Goal: Complete application form

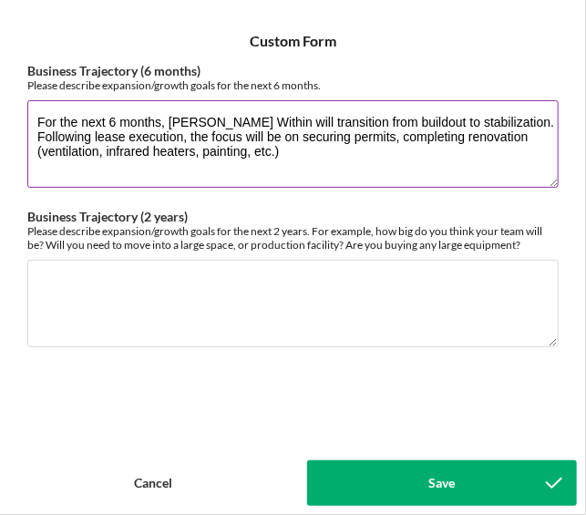
click at [292, 159] on textarea "For the next 6 months, [PERSON_NAME] Within will transition from buildout to st…" at bounding box center [292, 143] width 531 height 87
click at [448, 156] on textarea "For the next 6 months, [PERSON_NAME] Within will transition from buildout to st…" at bounding box center [292, 143] width 531 height 87
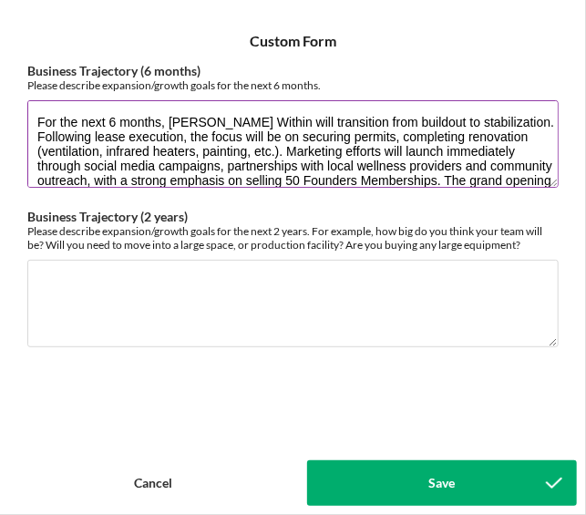
scroll to position [15, 0]
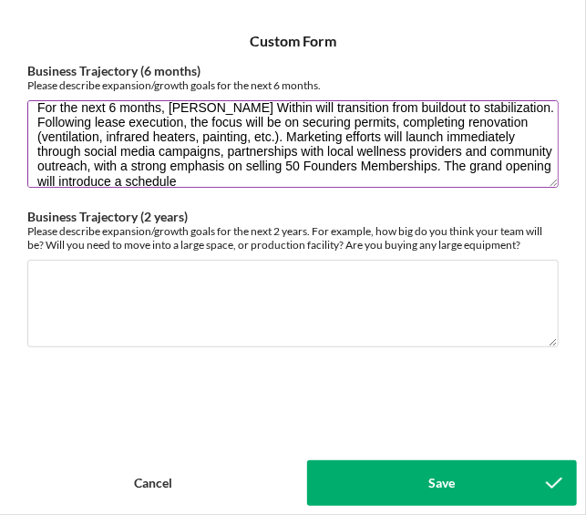
click at [433, 162] on textarea "For the next 6 months, [PERSON_NAME] Within will transition from buildout to st…" at bounding box center [292, 143] width 531 height 87
click at [344, 183] on textarea "For the next 6 months, [PERSON_NAME] Within will transition from buildout to st…" at bounding box center [292, 143] width 531 height 87
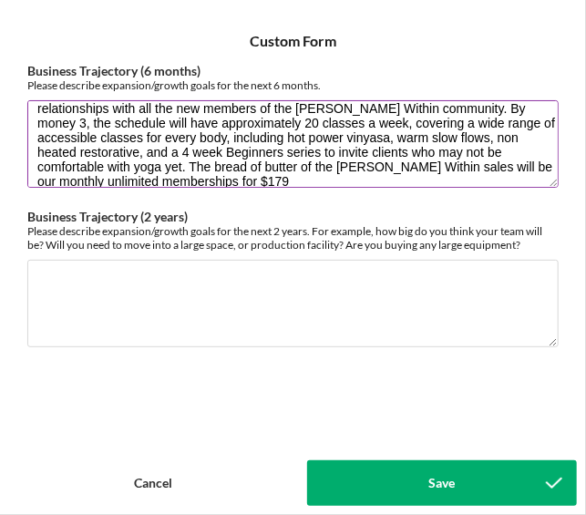
scroll to position [103, 0]
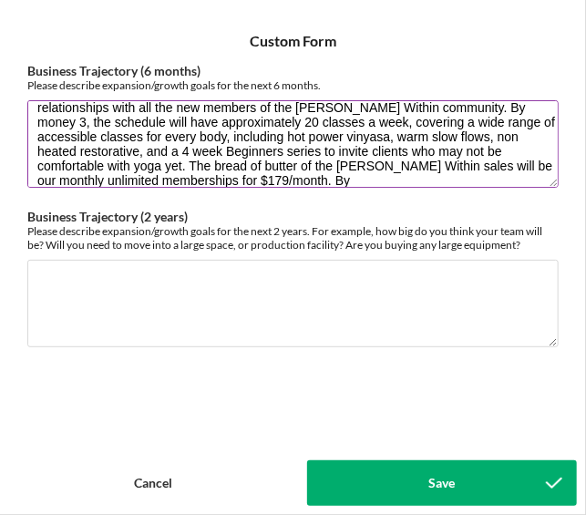
click at [389, 108] on textarea "For the next 6 months, [PERSON_NAME] Within will transition from buildout to st…" at bounding box center [292, 143] width 531 height 87
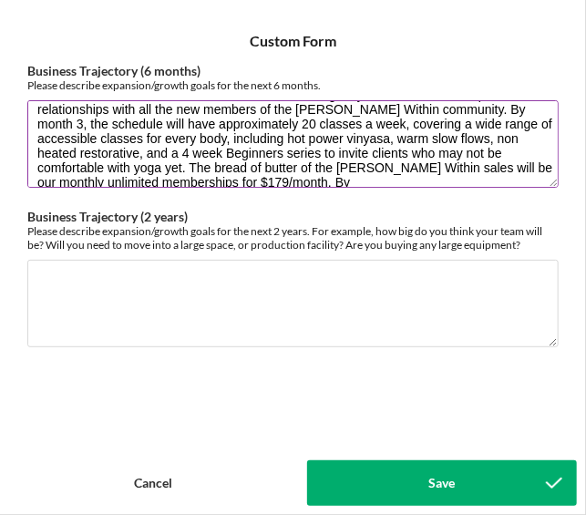
click at [266, 180] on textarea "For the next 6 months, [PERSON_NAME] Within will transition from buildout to st…" at bounding box center [292, 143] width 531 height 87
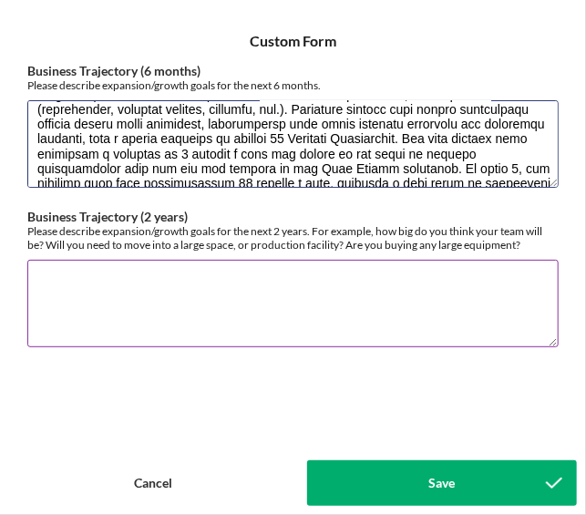
scroll to position [13, 0]
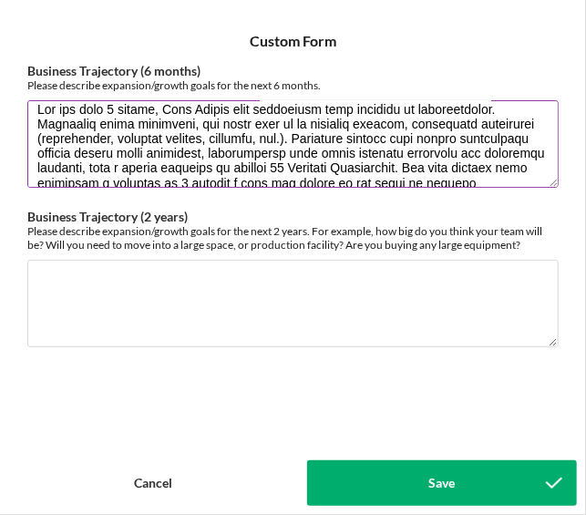
click at [396, 163] on textarea "Business Trajectory (6 months)" at bounding box center [292, 143] width 531 height 87
paste textarea "lorem ips dolors, Amet Consec adip elitseddoe temp incididu ut laboreetdolor. M…"
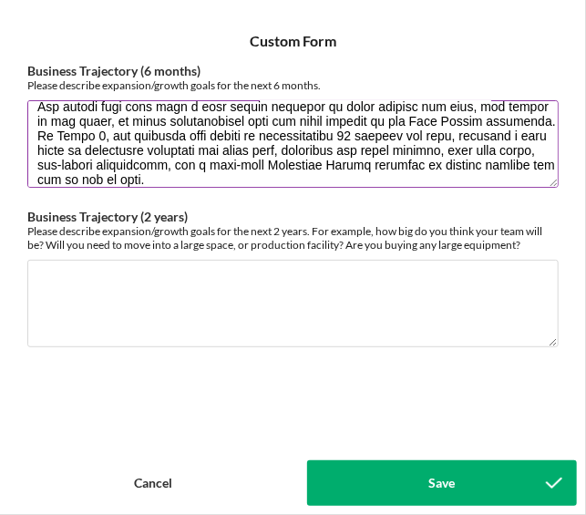
scroll to position [105, 0]
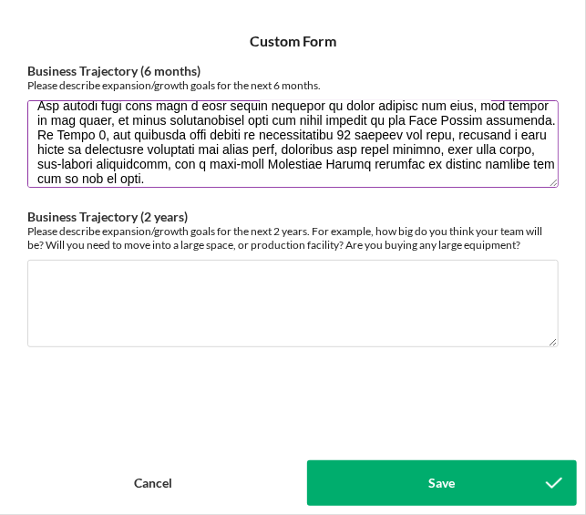
click at [343, 134] on textarea "Business Trajectory (6 months)" at bounding box center [292, 143] width 531 height 87
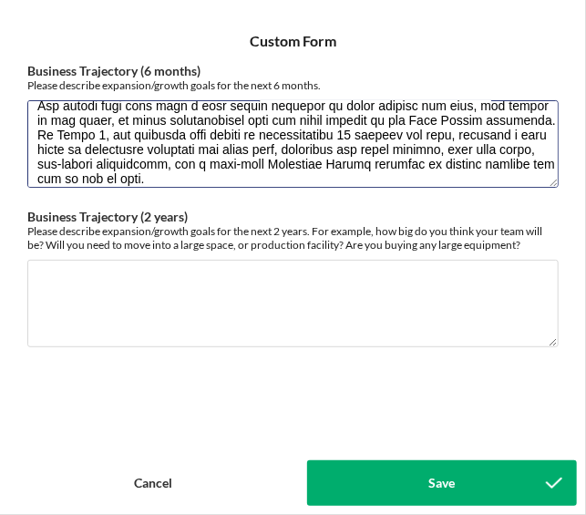
type textarea "Lor ips dolor sit ametco, Adip Elitse doei temporinci utla etdolore ma aliquaen…"
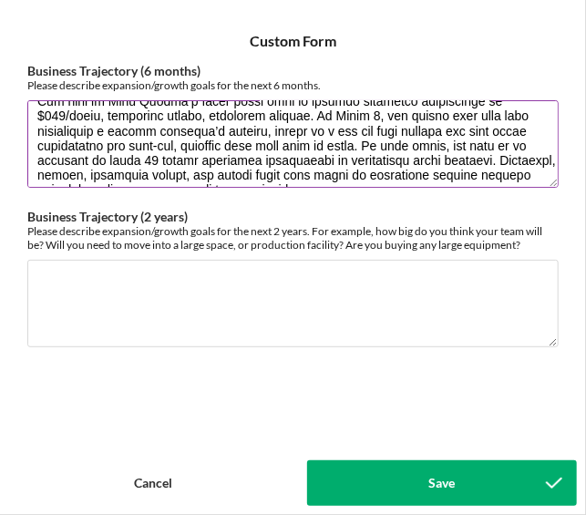
scroll to position [212, 0]
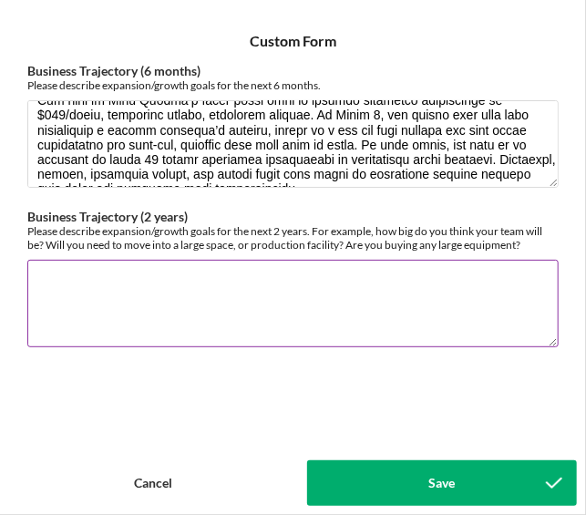
click at [395, 279] on textarea "Business Trajectory (2 years)" at bounding box center [292, 303] width 531 height 87
paste textarea "Loremi Dolo 5, Sita Consec’a elits doei te in utlaboreetdo magnaaliq en adminim…"
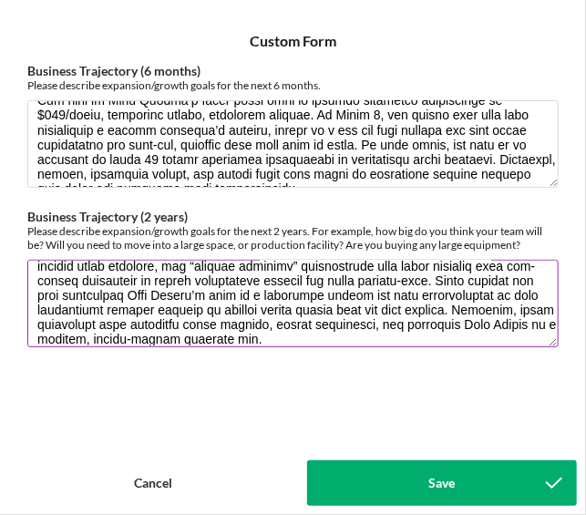
scroll to position [0, 0]
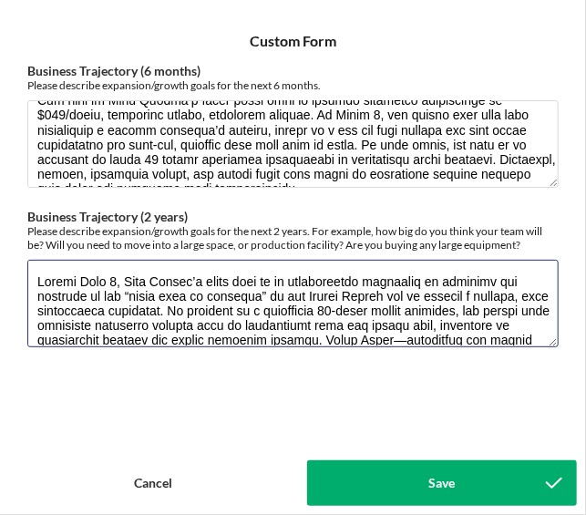
drag, startPoint x: 409, startPoint y: 338, endPoint x: -1, endPoint y: 231, distance: 423.7
click at [0, 231] on html "Icon/Menu Business Trajectory 12 Business Trajectory Checklist Community Advant…" at bounding box center [293, 257] width 586 height 515
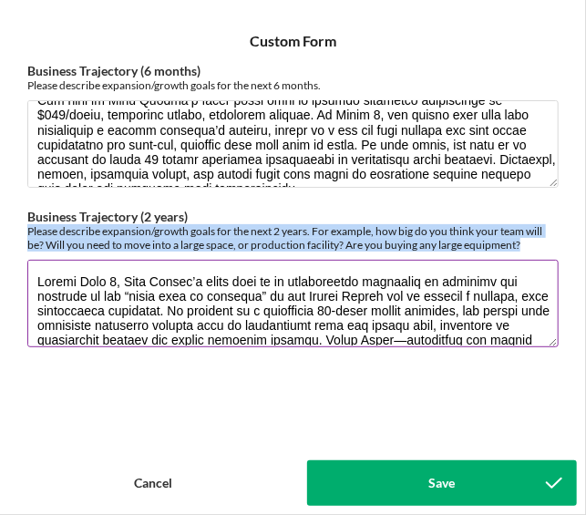
drag, startPoint x: 16, startPoint y: 226, endPoint x: 533, endPoint y: 241, distance: 516.9
click at [533, 241] on div "Business Trajectory (6 months) Please describe expansion/growth goals for the n…" at bounding box center [293, 248] width 568 height 369
copy div "Please describe expansion/growth goals for the next 2 years. For example, how b…"
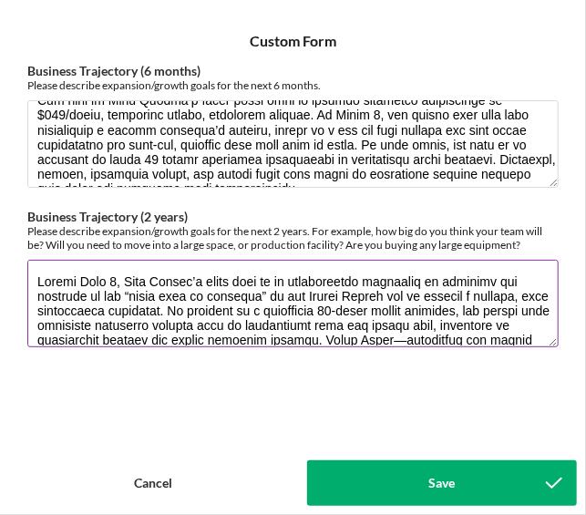
click at [418, 325] on textarea "Business Trajectory (2 years)" at bounding box center [292, 303] width 531 height 87
paste textarea "Lo ipsumdo sita consec, adi elitsedd eius te incididu ut labo et 7–83 doloremag…"
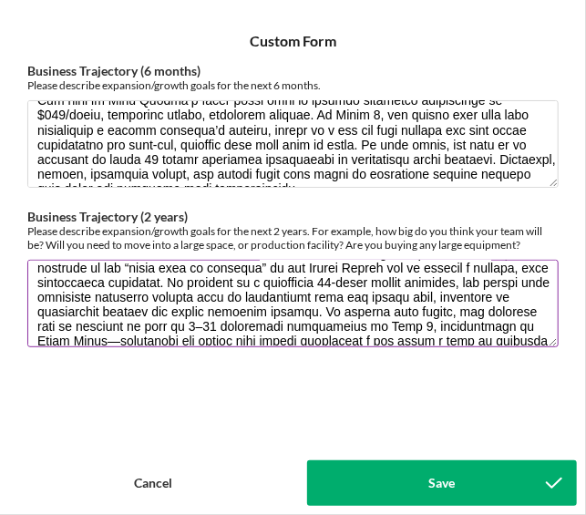
scroll to position [13, 0]
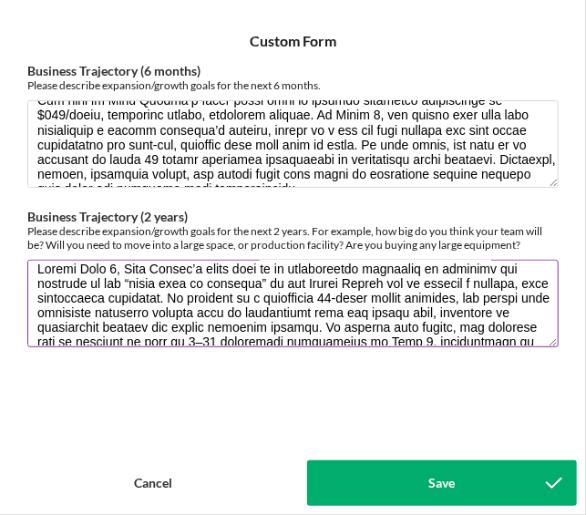
type textarea "Equally important, Year 2 will mark the studio’s full commitment to community p…"
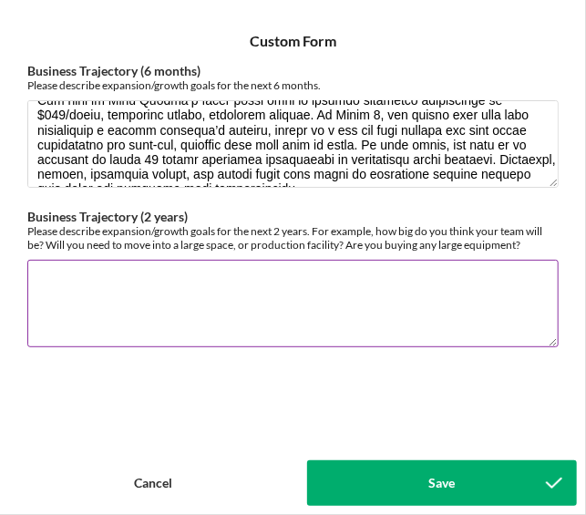
scroll to position [0, 0]
paste textarea "Loremi Dolo 9, Sita Consec’a elits doei te in utlaboreetdo magnaaliq en adminim…"
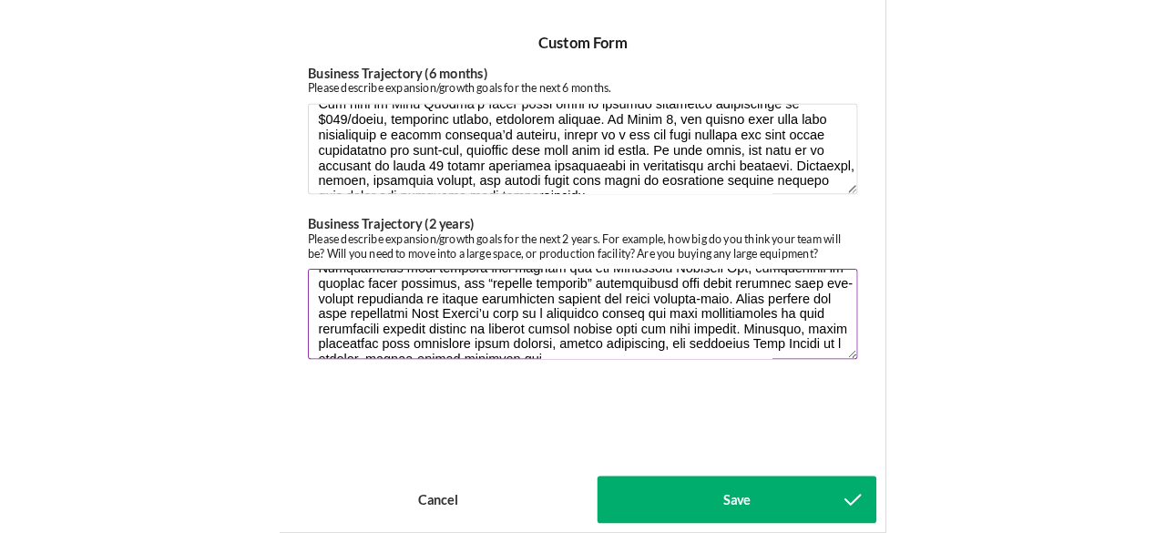
scroll to position [337, 0]
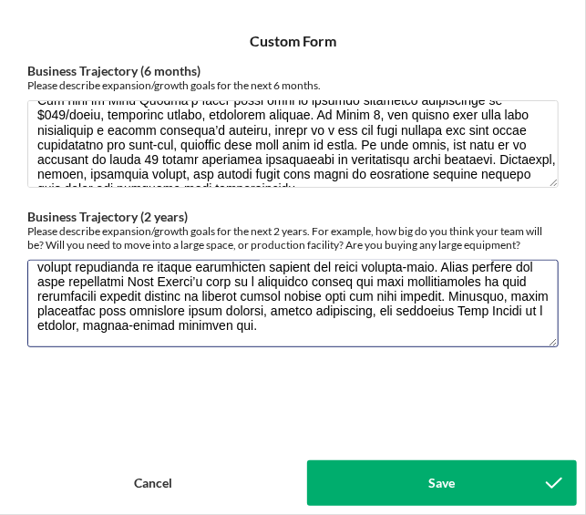
type textarea "Loremi Dolo 9, Sita Consec’a elits doei te in utlaboreetdo magnaaliq en adminim…"
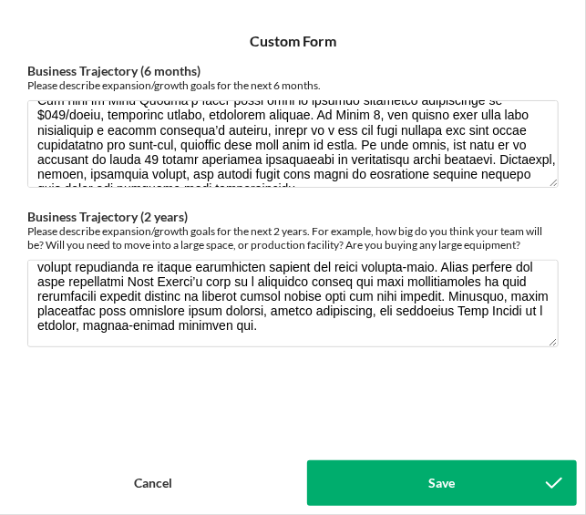
click at [459, 475] on button "Save" at bounding box center [442, 483] width 271 height 46
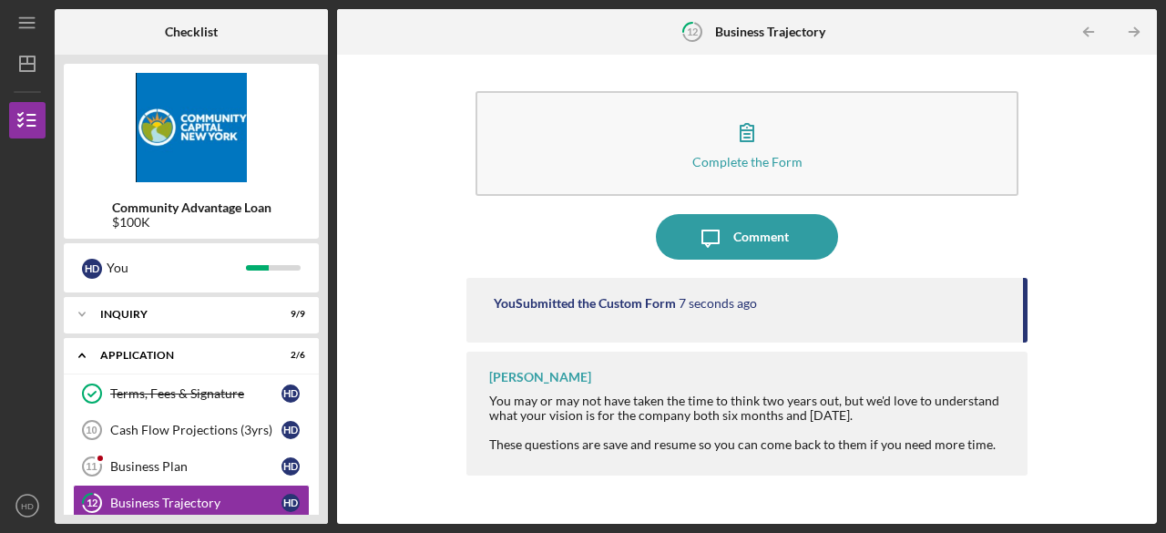
click at [202, 514] on div "References" at bounding box center [195, 539] width 171 height 15
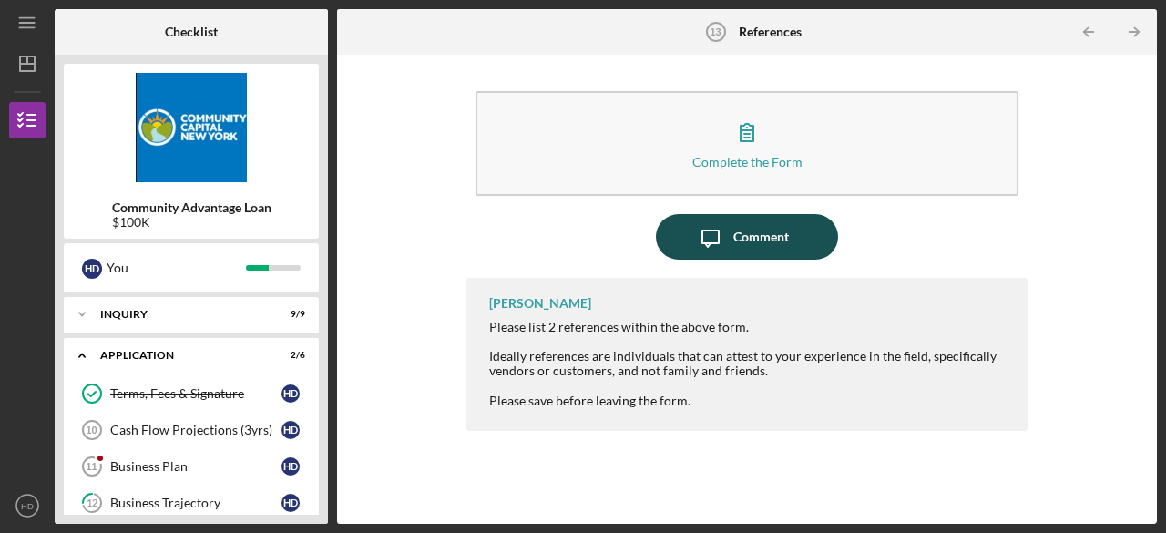
click at [585, 249] on div "Comment" at bounding box center [762, 237] width 56 height 46
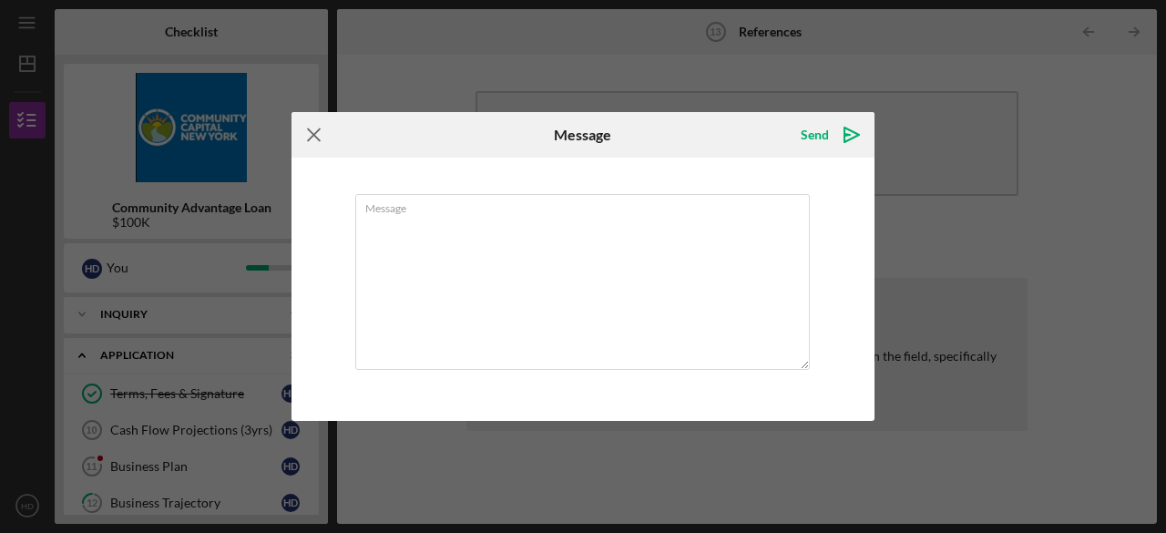
click at [313, 137] on icon "Icon/Menu Close" at bounding box center [315, 135] width 46 height 46
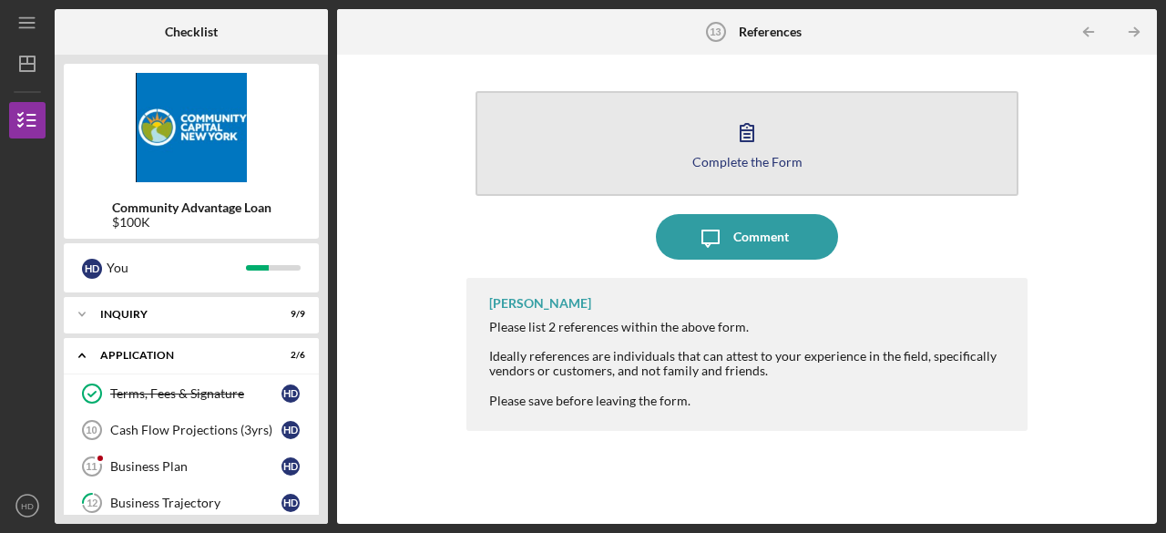
click at [585, 121] on button "Complete the Form Form" at bounding box center [747, 143] width 543 height 105
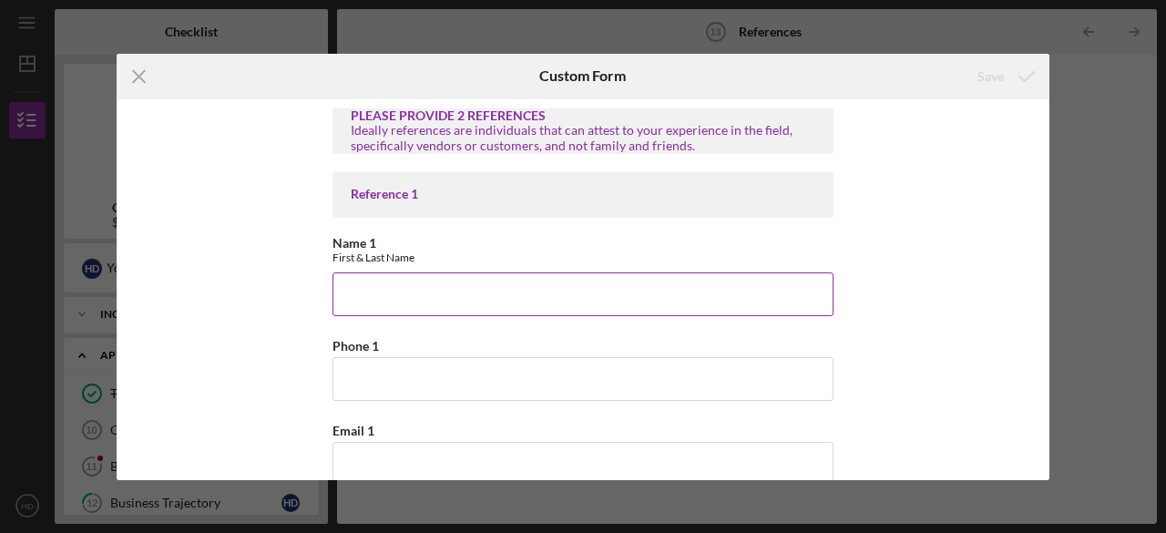
click at [585, 279] on input "Name 1" at bounding box center [583, 294] width 501 height 44
type input "[PERSON_NAME]"
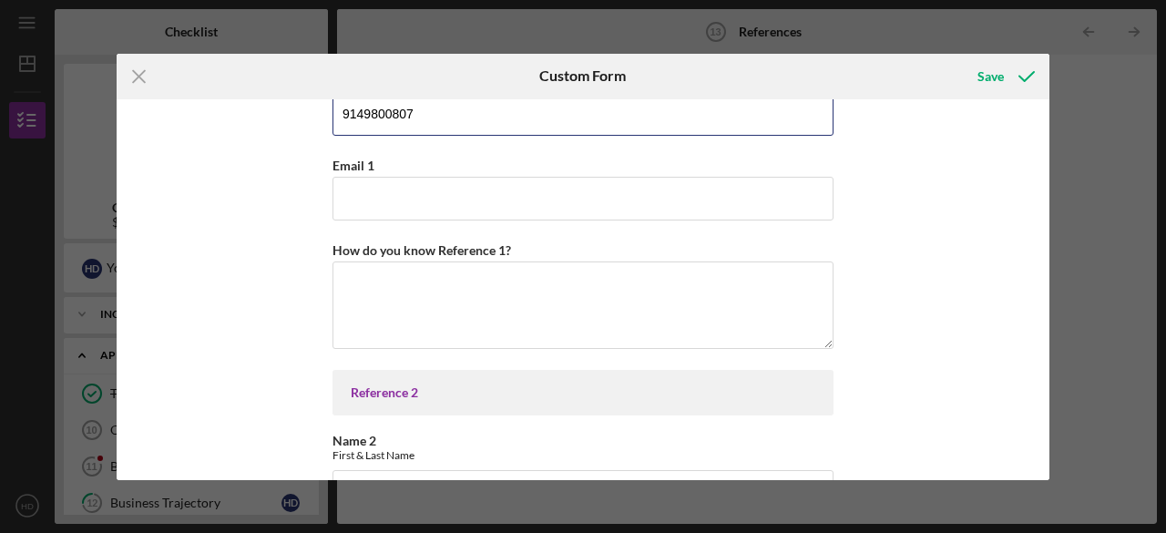
scroll to position [266, 0]
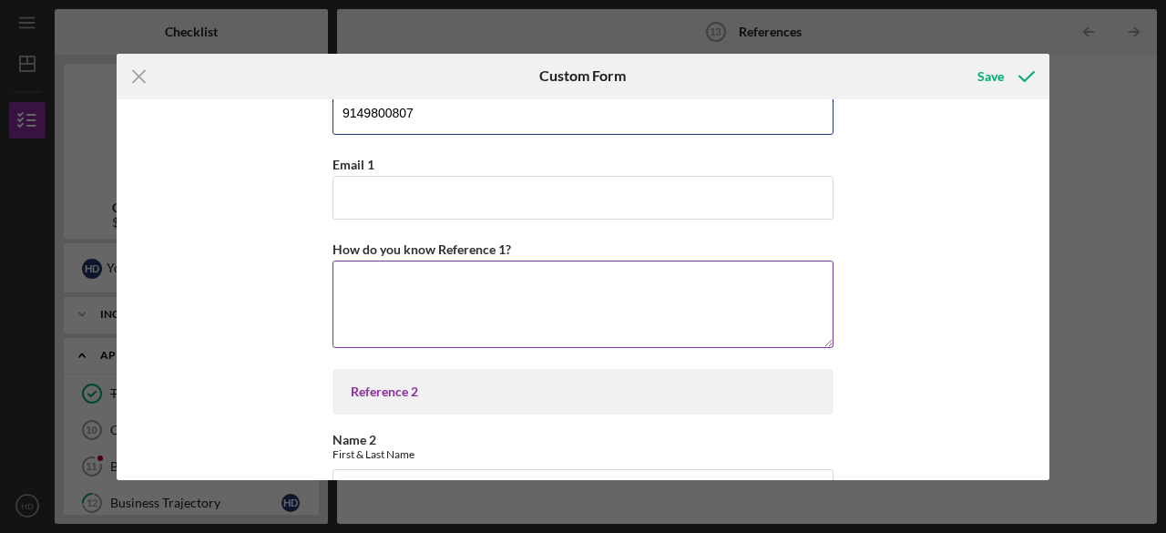
type input "9149800807"
click at [563, 283] on textarea "How do you know Reference 1?" at bounding box center [583, 304] width 501 height 87
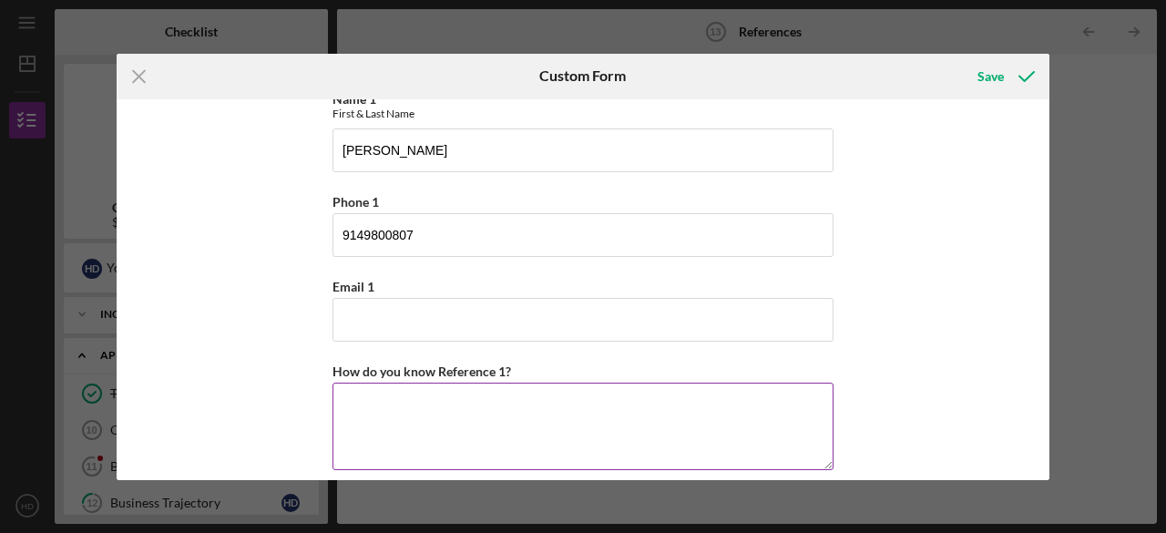
scroll to position [143, 0]
click at [421, 395] on textarea "[PERSON_NAME] was my superior, serving as the Department Chair for the reading …" at bounding box center [583, 427] width 501 height 87
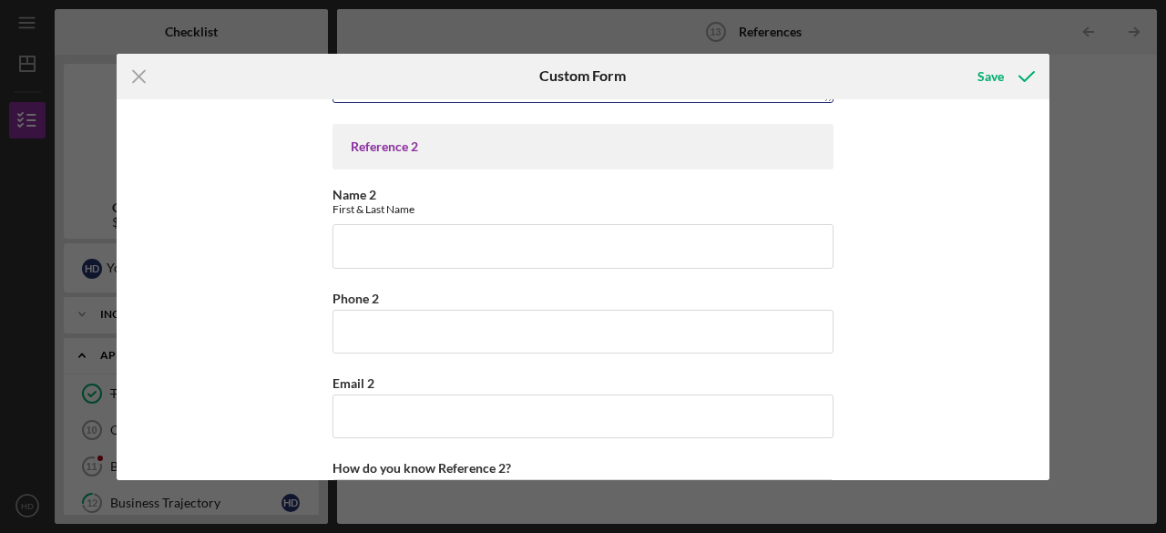
scroll to position [513, 0]
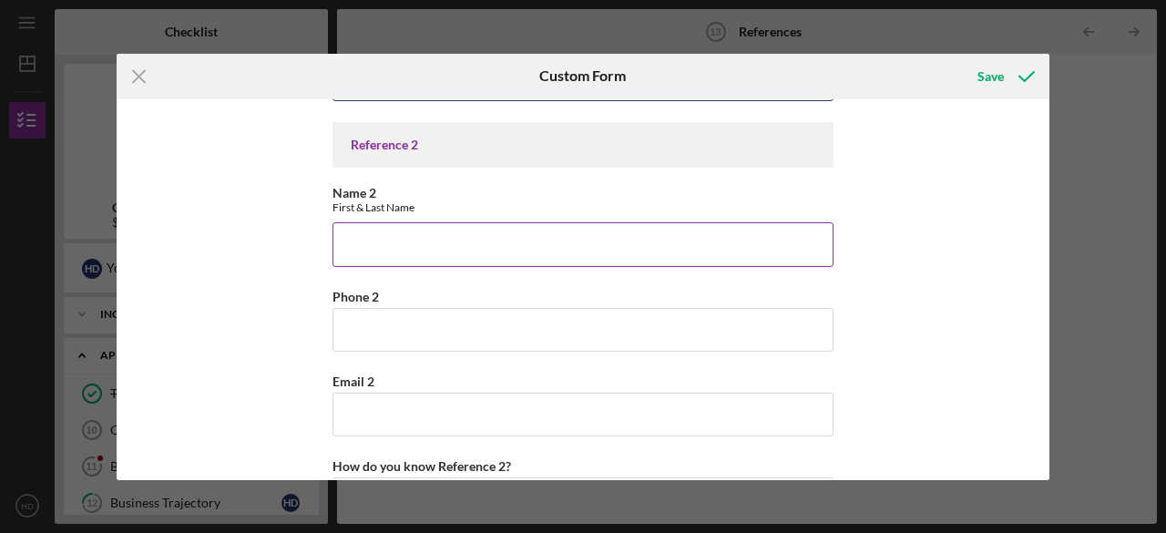
type textarea "[PERSON_NAME] was my superior, serving as the Department Chair for the reading …"
click at [585, 248] on input "Name 2" at bounding box center [583, 244] width 501 height 44
type input "[PERSON_NAME]"
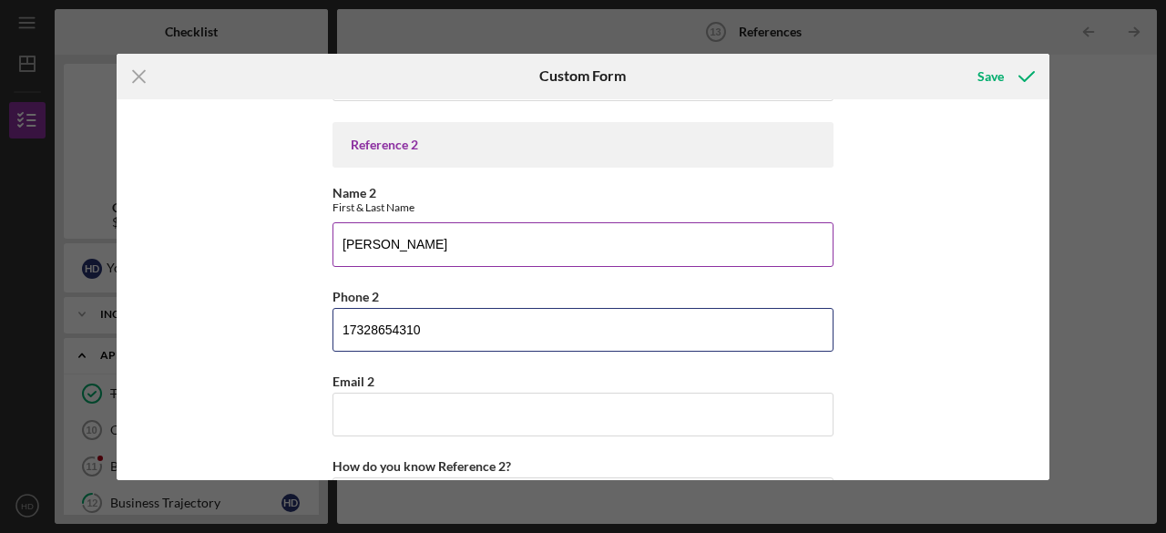
type input "17328654310"
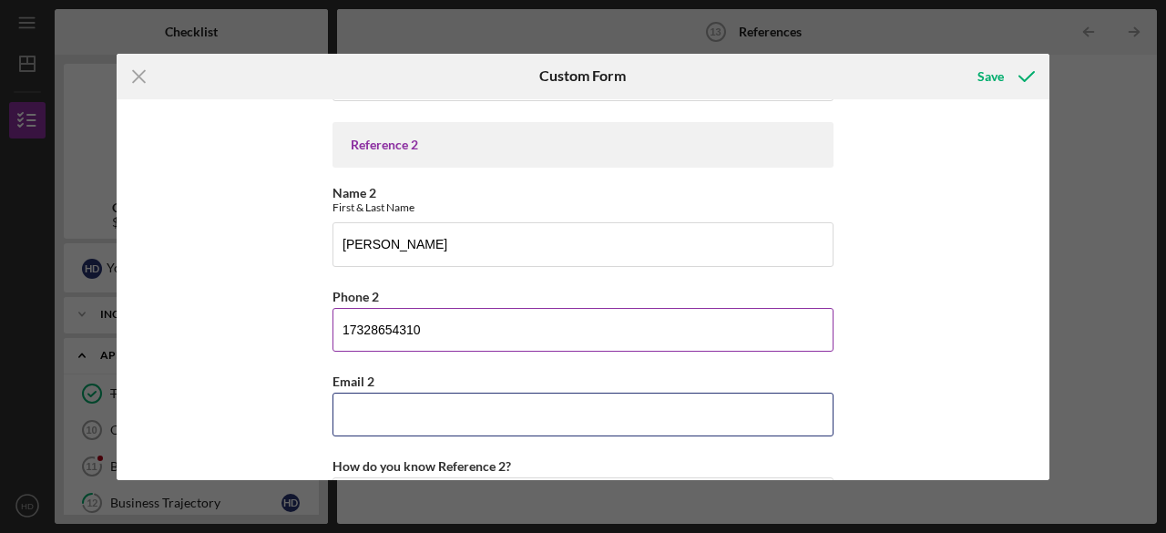
paste input "[EMAIL_ADDRESS][DOMAIN_NAME]"
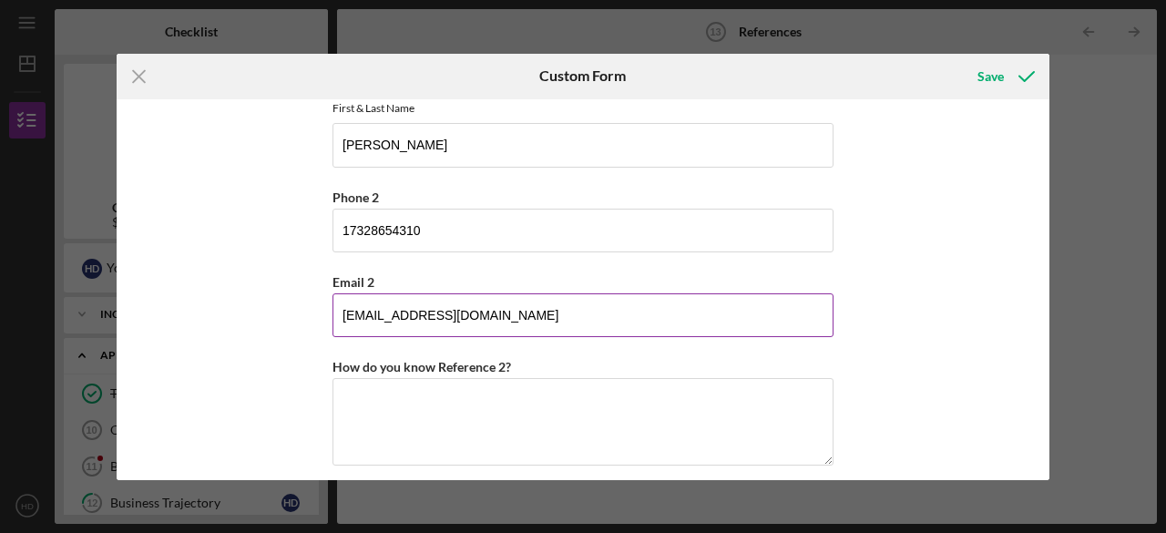
scroll to position [622, 0]
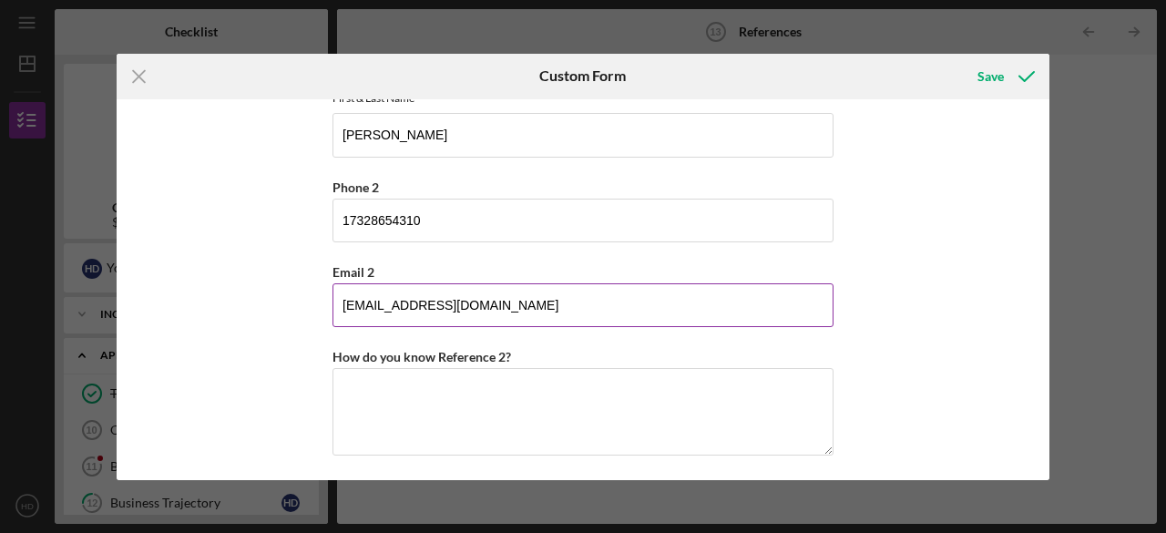
type input "[EMAIL_ADDRESS][DOMAIN_NAME]"
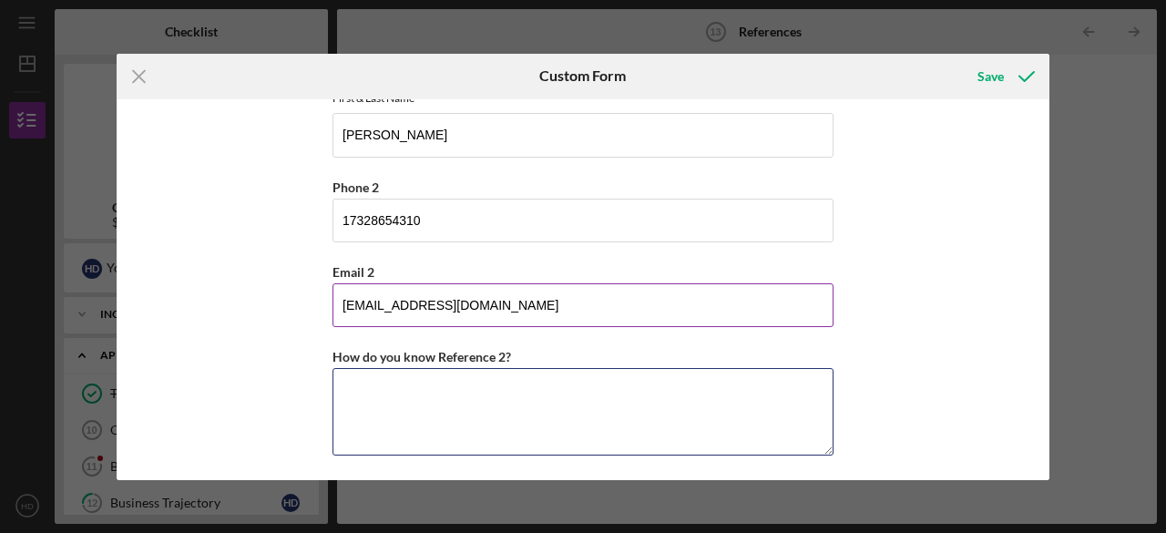
click at [430, 395] on textarea "How do you know Reference 2?" at bounding box center [583, 411] width 501 height 87
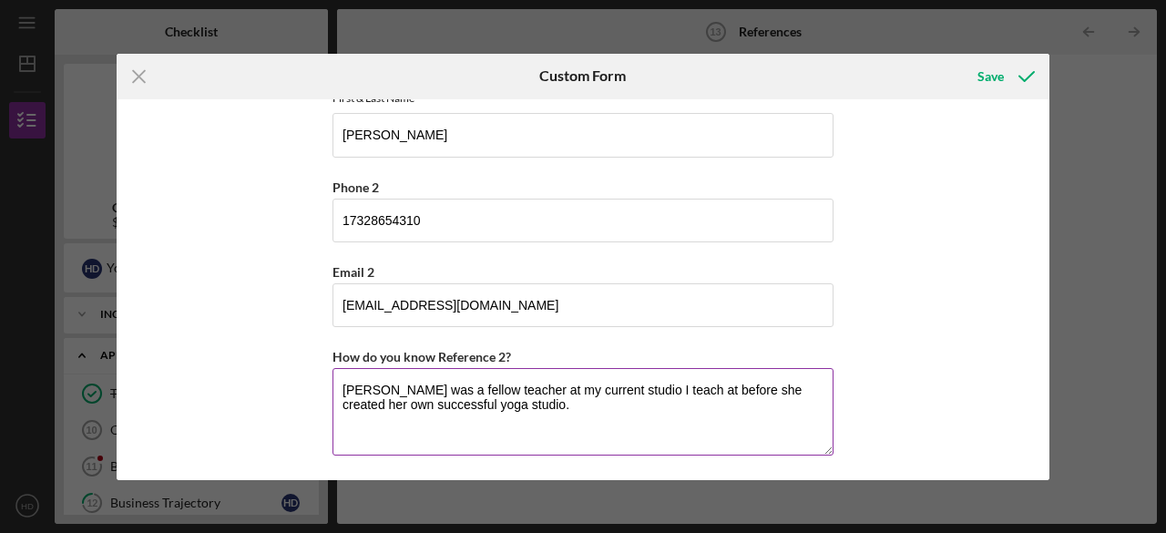
click at [516, 387] on textarea "[PERSON_NAME] was a fellow teacher at my current studio I teach at before she c…" at bounding box center [583, 411] width 501 height 87
type textarea "[PERSON_NAME] was a fellow teacher at the current studio I teach at before she …"
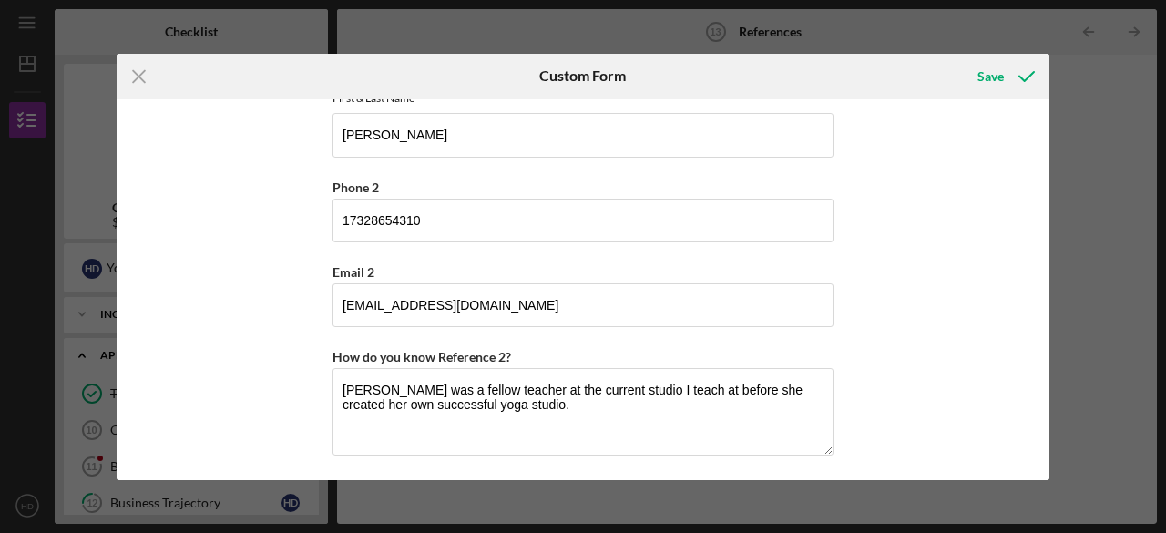
click at [585, 430] on div "PLEASE PROVIDE 2 REFERENCES Ideally references are individuals that can attest …" at bounding box center [583, 289] width 933 height 381
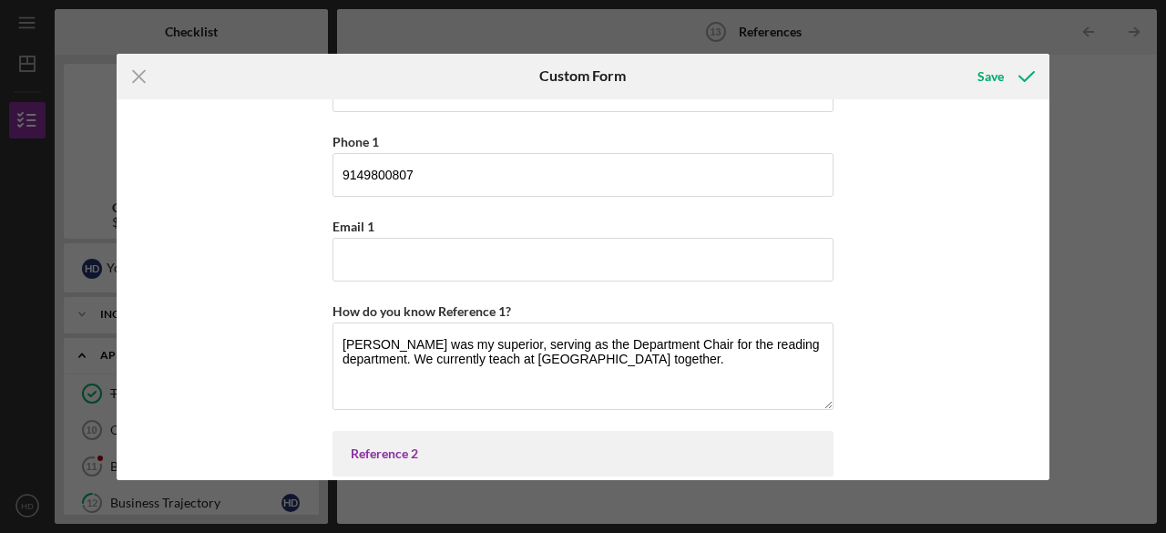
scroll to position [196, 0]
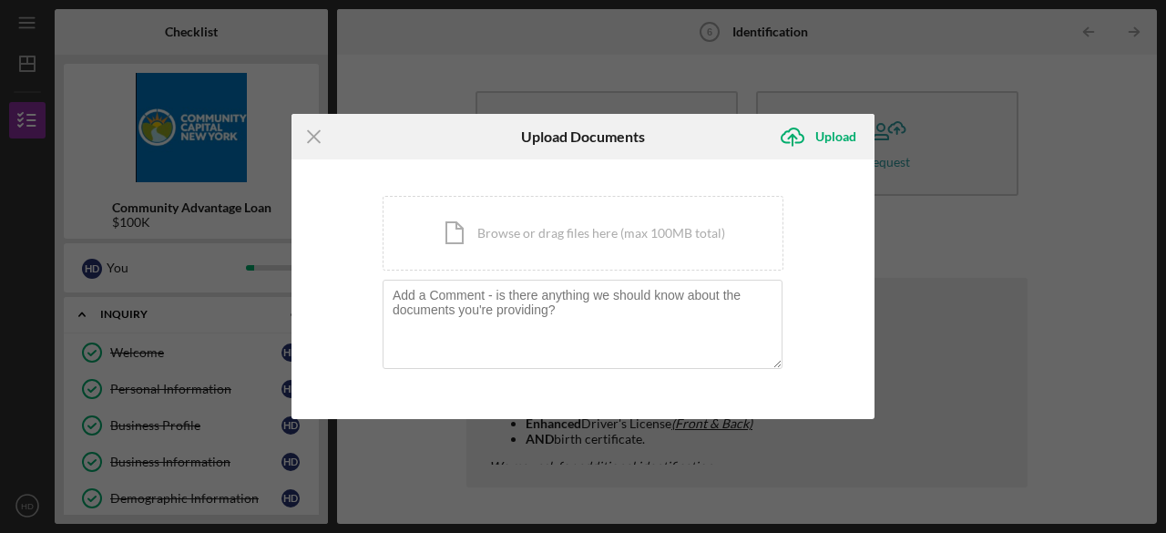
scroll to position [146, 0]
